Goal: Task Accomplishment & Management: Complete application form

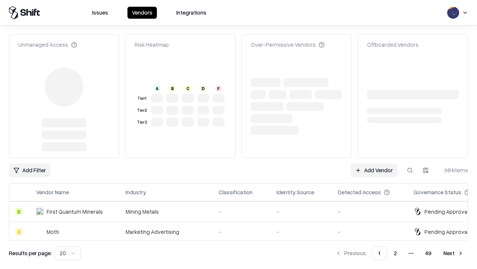
click at [374, 163] on link "Add Vendor" at bounding box center [374, 169] width 47 height 13
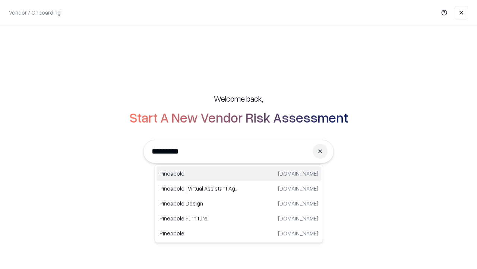
click at [239, 173] on div "Pineapple [DOMAIN_NAME]" at bounding box center [239, 173] width 165 height 15
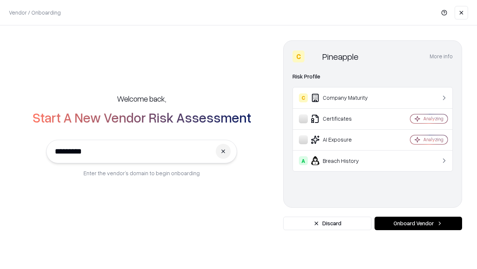
type input "*********"
click at [418, 223] on button "Onboard Vendor" at bounding box center [419, 222] width 88 height 13
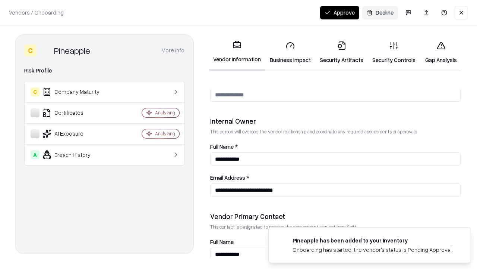
scroll to position [386, 0]
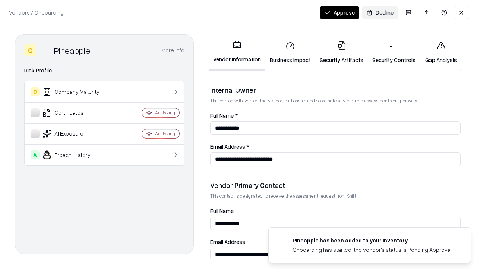
click at [342, 52] on link "Security Artifacts" at bounding box center [342, 52] width 53 height 35
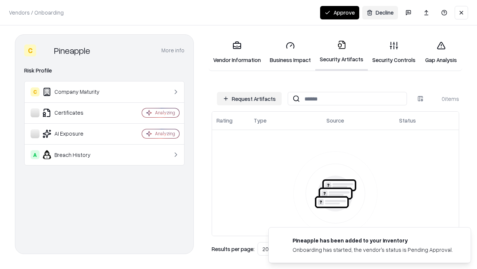
click at [250, 98] on button "Request Artifacts" at bounding box center [249, 98] width 65 height 13
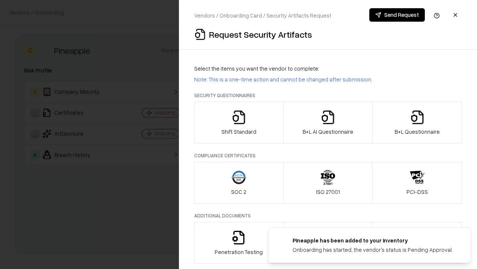
click at [417, 122] on icon "button" at bounding box center [417, 117] width 15 height 15
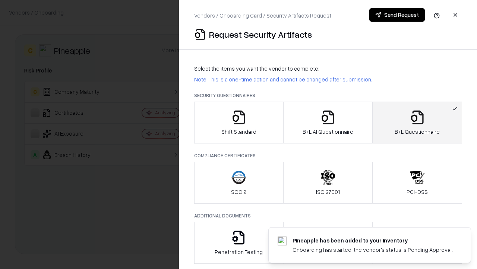
click at [328, 122] on icon "button" at bounding box center [328, 117] width 15 height 15
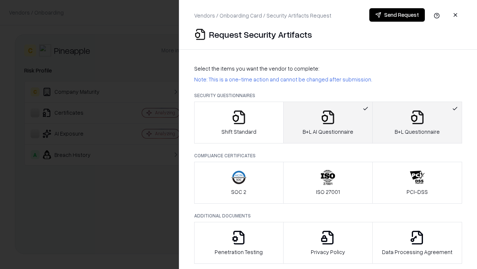
click at [397, 15] on button "Send Request" at bounding box center [398, 14] width 56 height 13
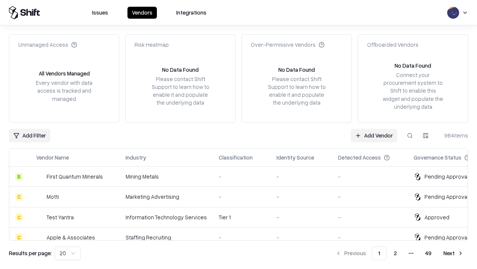
click at [410, 135] on button at bounding box center [410, 135] width 13 height 13
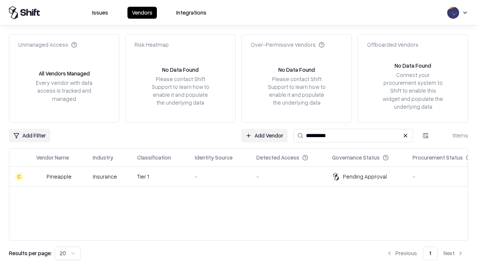
type input "*********"
click at [243, 176] on div "-" at bounding box center [220, 176] width 50 height 8
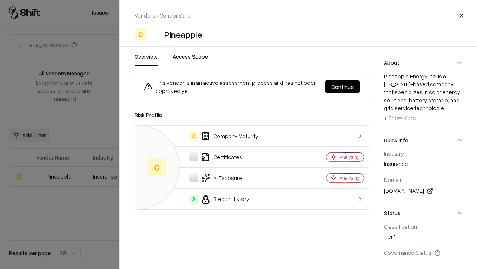
click at [343, 87] on button "Continue" at bounding box center [343, 86] width 34 height 13
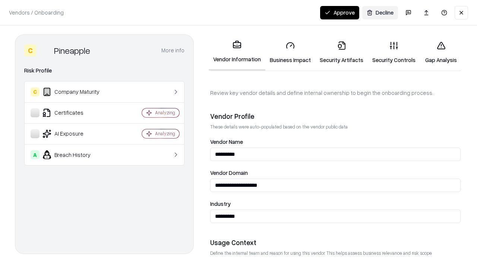
click at [342, 52] on link "Security Artifacts" at bounding box center [342, 52] width 53 height 35
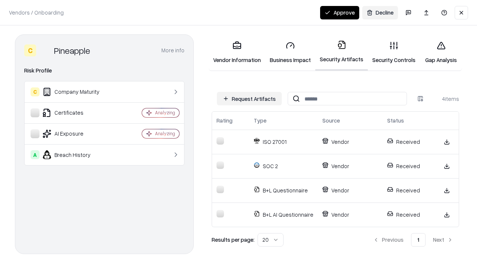
click at [340, 12] on button "Approve" at bounding box center [339, 12] width 39 height 13
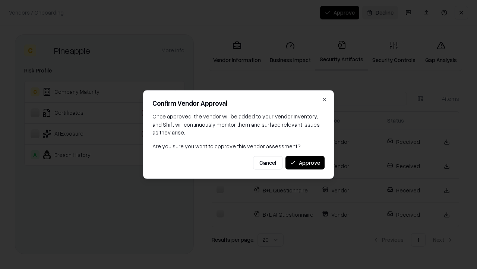
click at [305, 162] on button "Approve" at bounding box center [305, 162] width 39 height 13
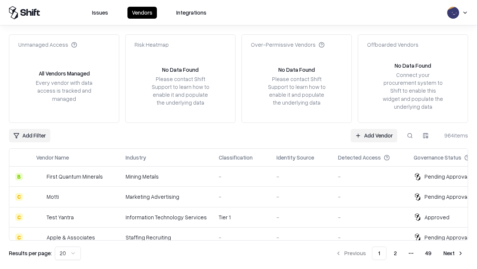
type input "*********"
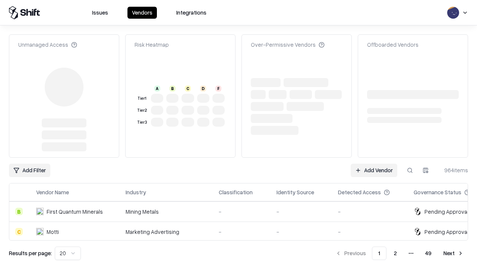
click at [374, 163] on link "Add Vendor" at bounding box center [374, 169] width 47 height 13
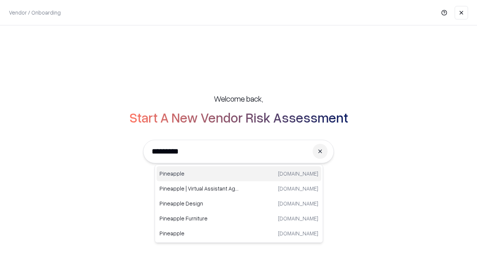
click at [239, 173] on div "Pineapple [DOMAIN_NAME]" at bounding box center [239, 173] width 165 height 15
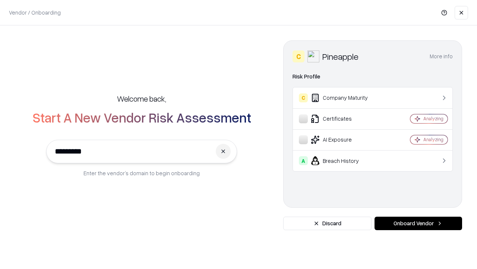
type input "*********"
click at [418, 223] on button "Onboard Vendor" at bounding box center [419, 222] width 88 height 13
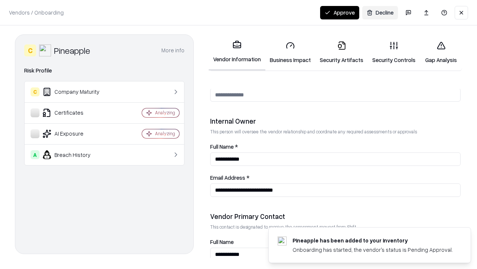
scroll to position [386, 0]
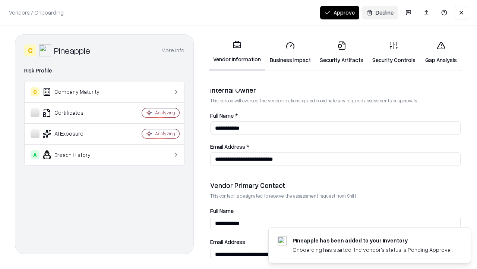
click at [340, 12] on button "Approve" at bounding box center [339, 12] width 39 height 13
